Goal: Find specific page/section: Find specific page/section

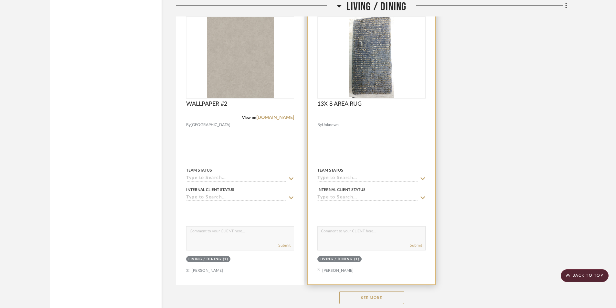
drag, startPoint x: 589, startPoint y: 277, endPoint x: 382, endPoint y: 144, distance: 245.7
click at [588, 276] on scroll-to-top-button "BACK TO TOP" at bounding box center [585, 275] width 48 height 13
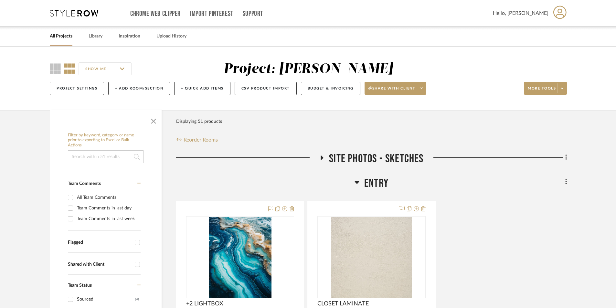
drag, startPoint x: 54, startPoint y: 40, endPoint x: 61, endPoint y: 40, distance: 6.8
click at [55, 39] on link "All Projects" at bounding box center [61, 36] width 23 height 9
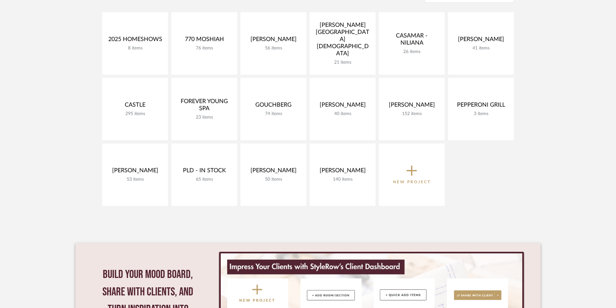
scroll to position [172, 0]
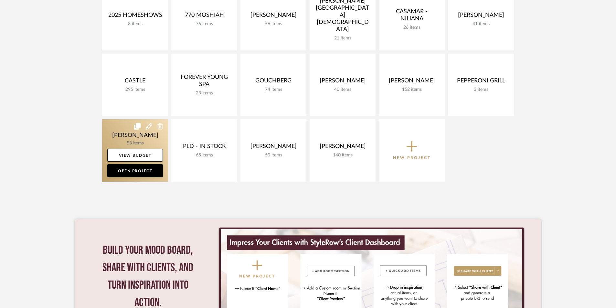
click at [122, 134] on link at bounding box center [135, 150] width 66 height 62
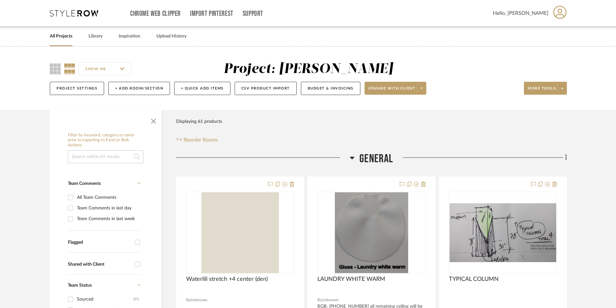
click at [351, 157] on icon at bounding box center [352, 158] width 5 height 3
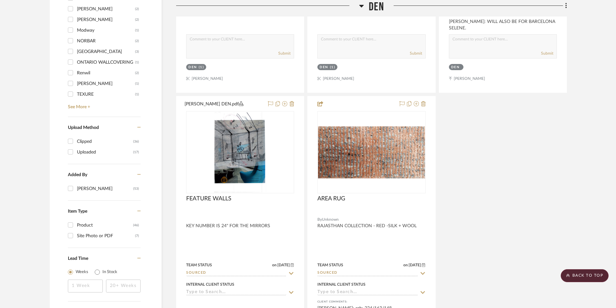
scroll to position [733, 0]
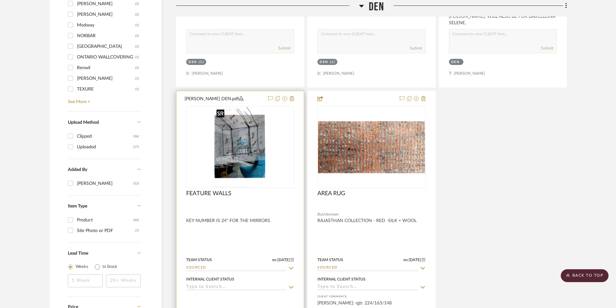
click at [246, 169] on img "0" at bounding box center [240, 147] width 52 height 81
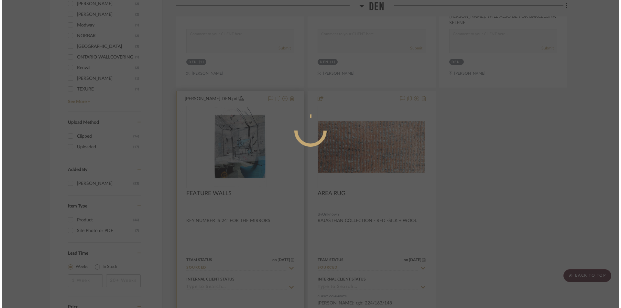
scroll to position [0, 0]
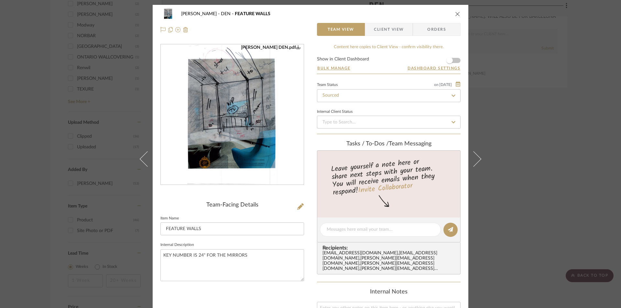
click at [249, 144] on img "0" at bounding box center [232, 115] width 91 height 140
click at [455, 13] on icon "close" at bounding box center [457, 13] width 5 height 5
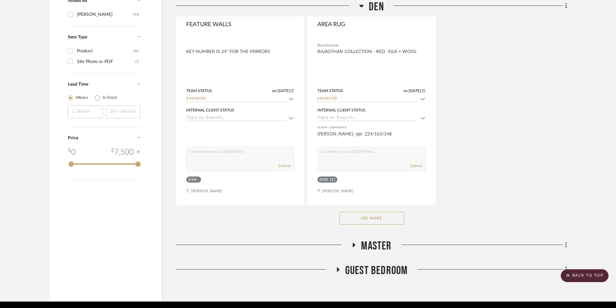
scroll to position [925, 0]
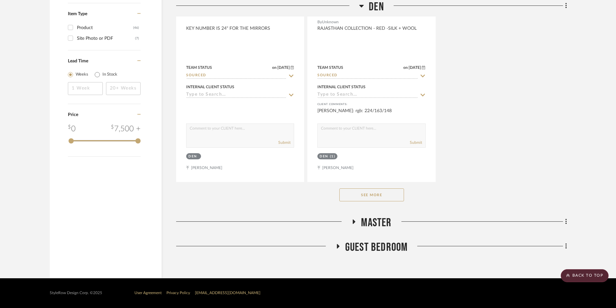
click at [374, 194] on button "See More" at bounding box center [371, 194] width 65 height 13
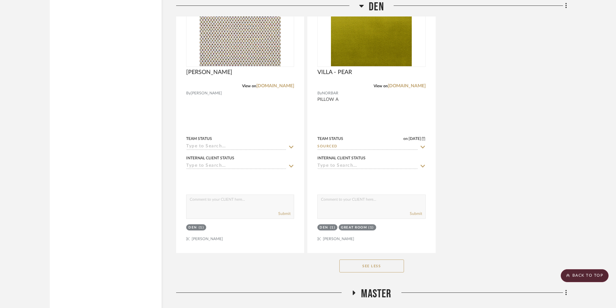
scroll to position [1055, 0]
